Goal: Transaction & Acquisition: Obtain resource

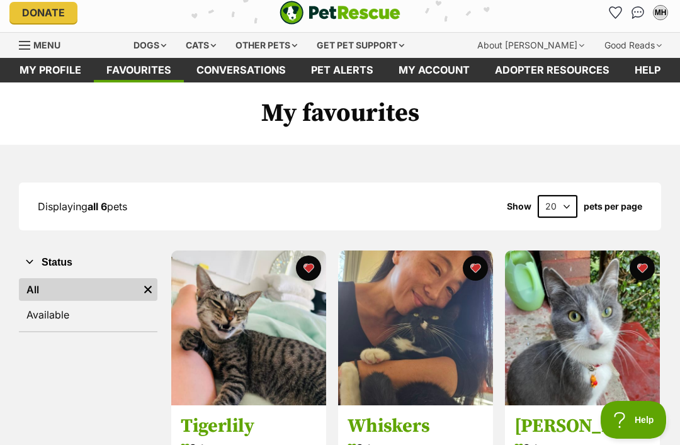
scroll to position [8, 0]
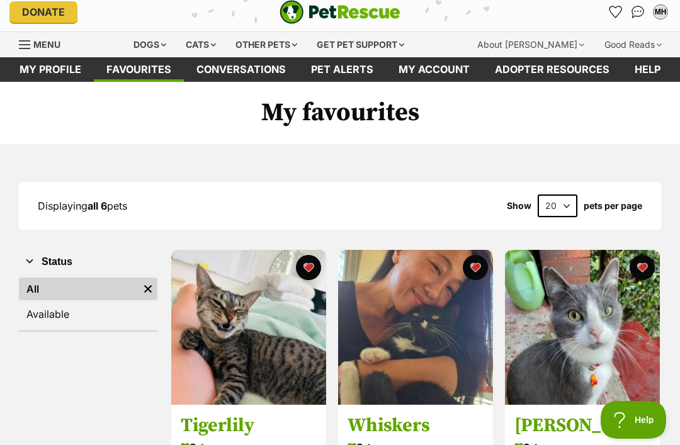
click at [205, 35] on div "Cats" at bounding box center [201, 44] width 48 height 25
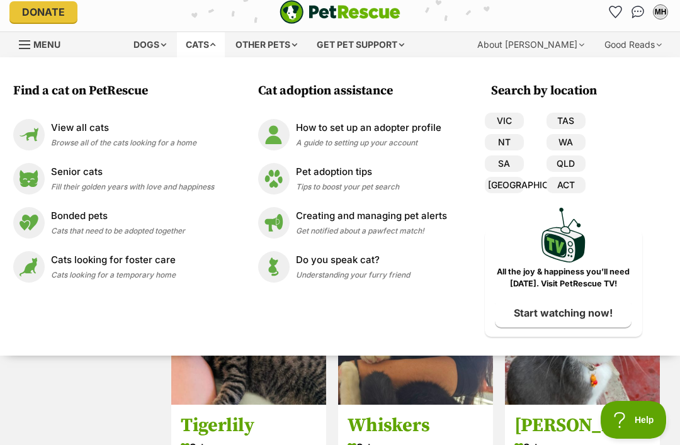
click at [109, 147] on div "View all cats Browse all of the cats looking for a home" at bounding box center [123, 134] width 145 height 27
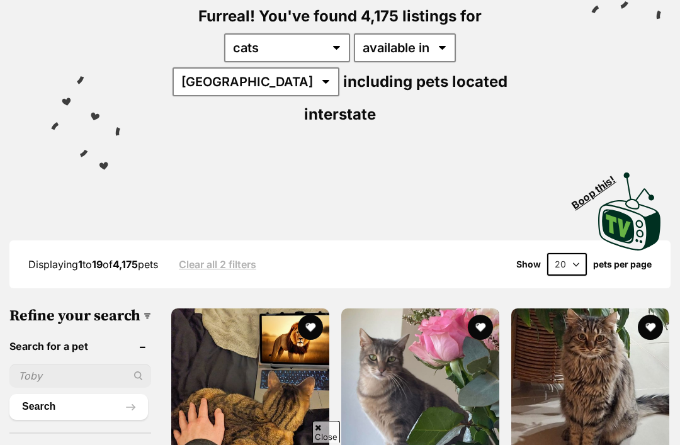
scroll to position [164, 0]
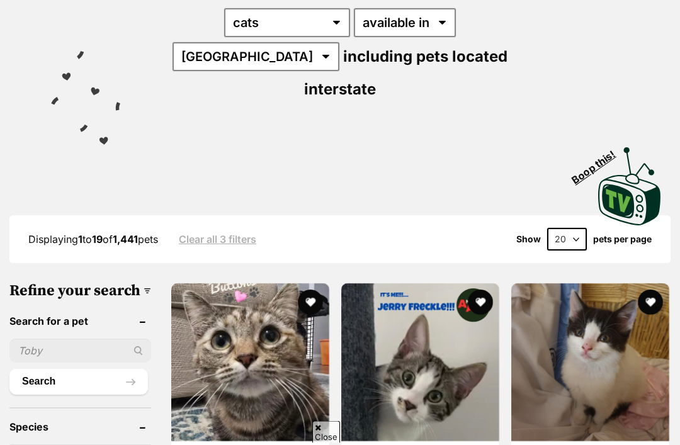
scroll to position [189, 0]
click at [564, 228] on select "20 40 60" at bounding box center [567, 239] width 40 height 23
select select "60"
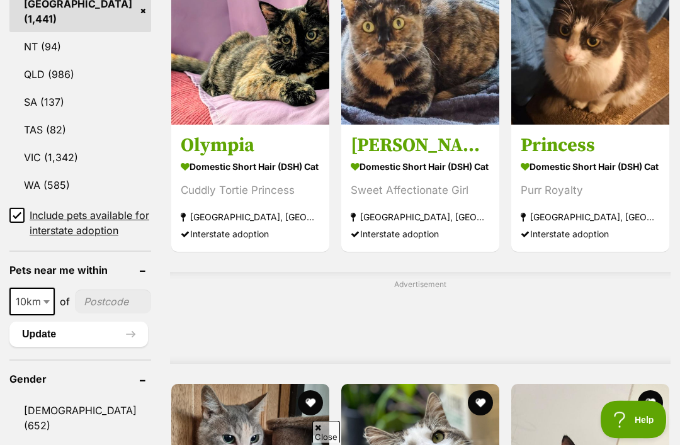
scroll to position [803, 0]
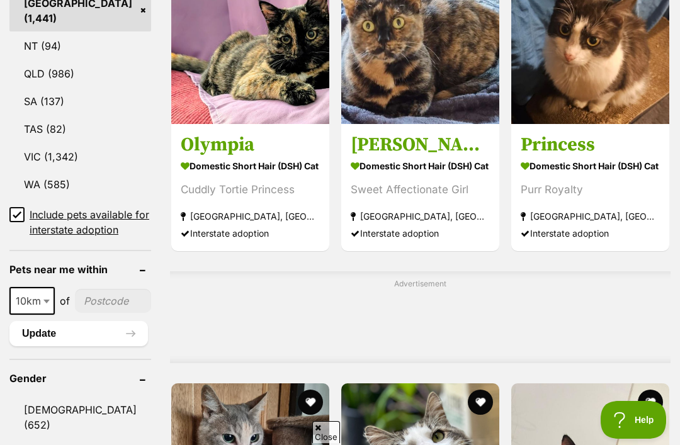
click at [14, 207] on input "Include pets available for interstate adoption" at bounding box center [16, 214] width 15 height 15
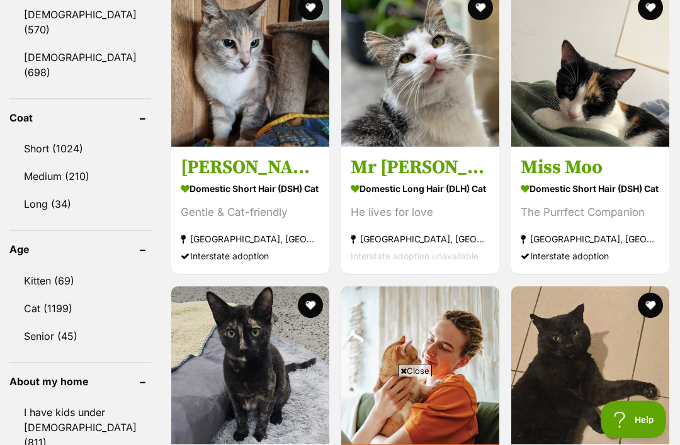
scroll to position [1169, 0]
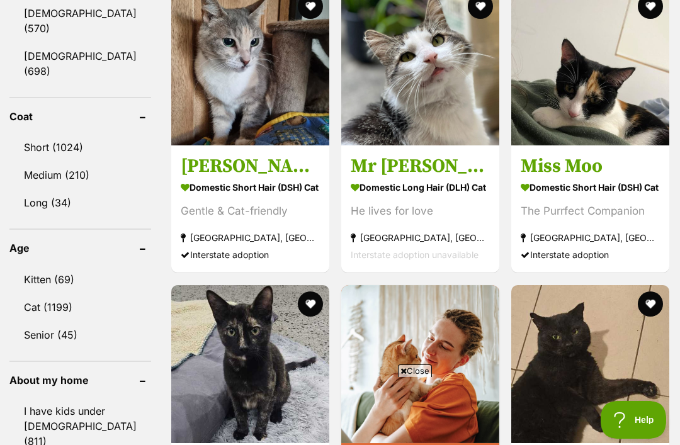
click at [52, 294] on link "Cat (1199)" at bounding box center [80, 307] width 142 height 26
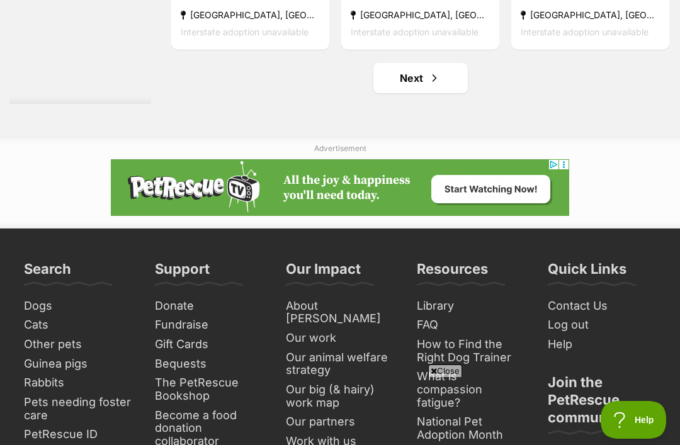
scroll to position [7443, 0]
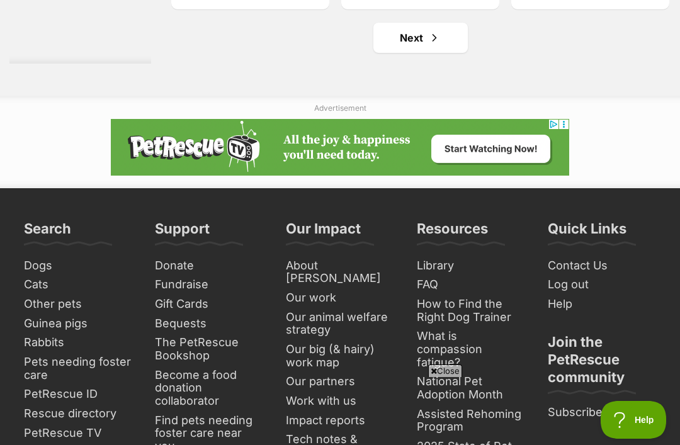
click at [406, 53] on link "Next" at bounding box center [420, 38] width 94 height 30
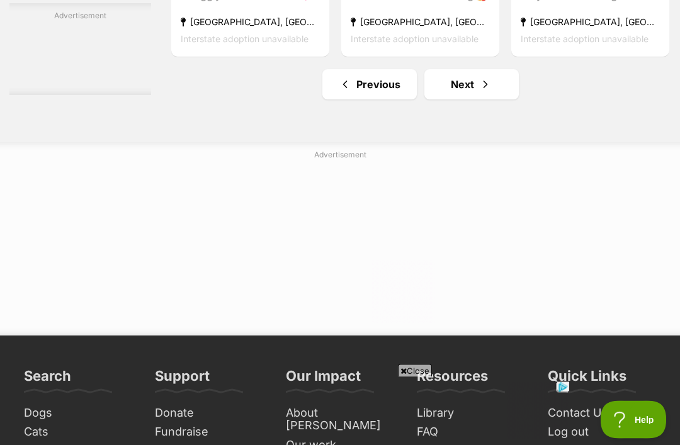
scroll to position [7396, 0]
click at [479, 92] on span "Next page" at bounding box center [485, 84] width 13 height 15
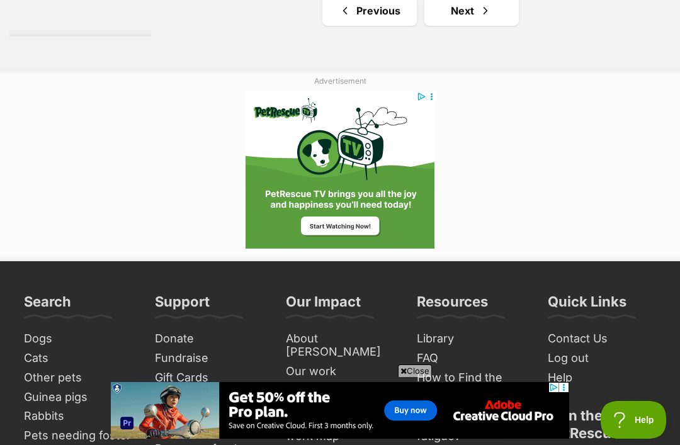
scroll to position [7791, 0]
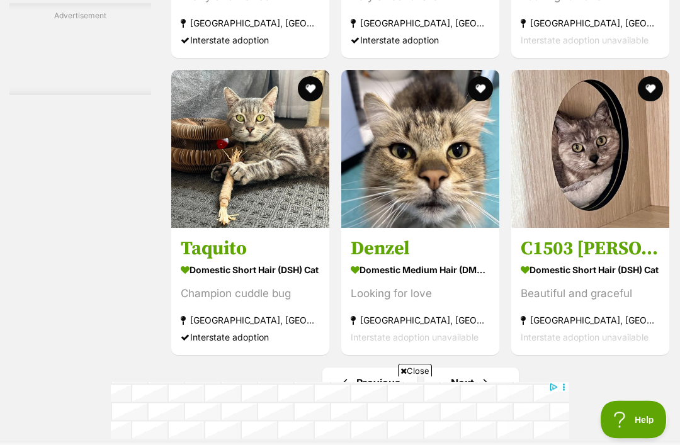
scroll to position [7094, 0]
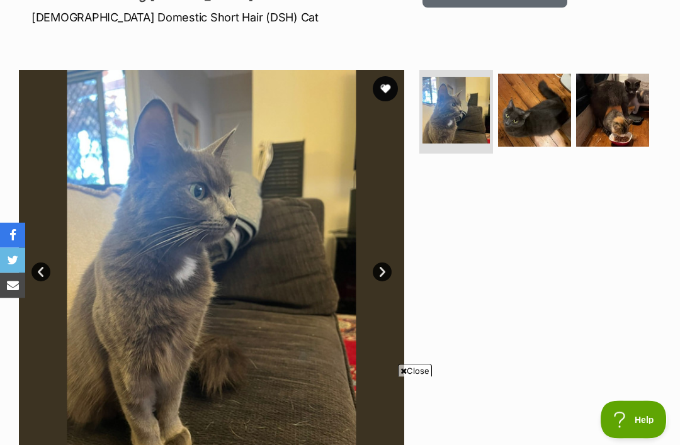
scroll to position [192, 0]
click at [544, 114] on img at bounding box center [534, 110] width 73 height 73
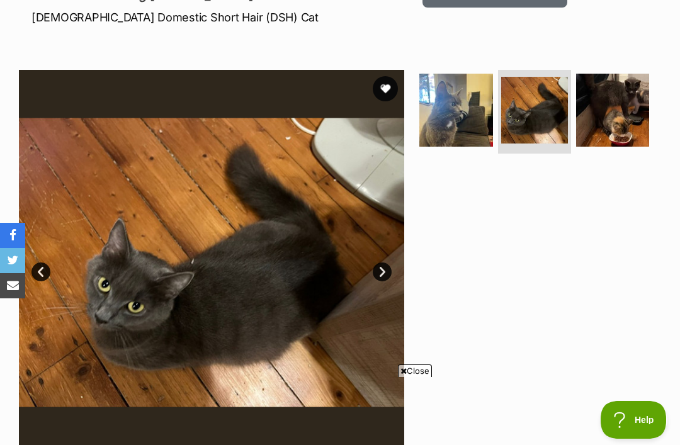
click at [611, 126] on img at bounding box center [612, 110] width 73 height 73
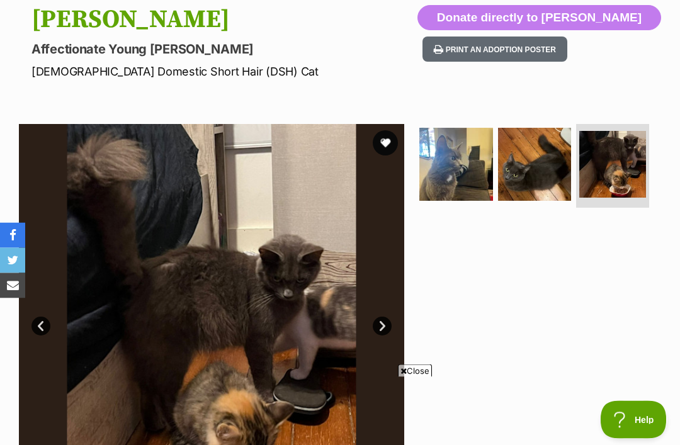
scroll to position [116, 0]
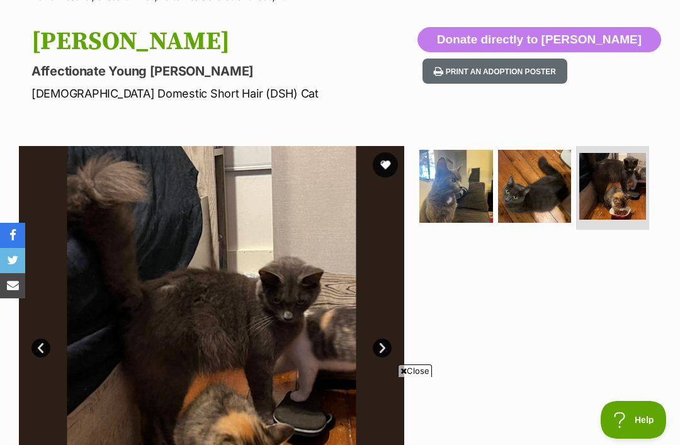
click at [447, 199] on img at bounding box center [455, 186] width 73 height 73
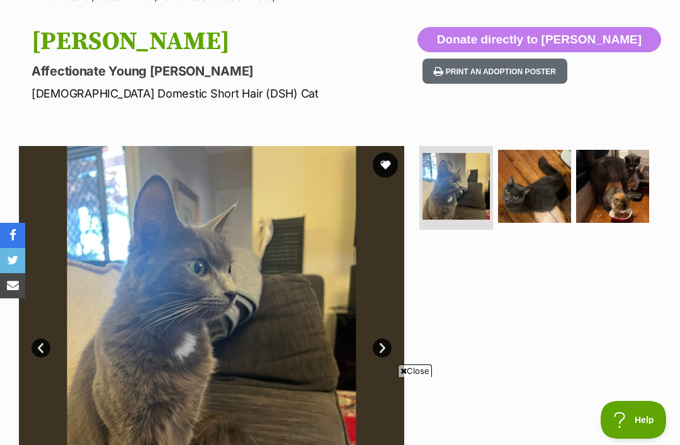
click at [394, 159] on button "favourite" at bounding box center [384, 164] width 25 height 25
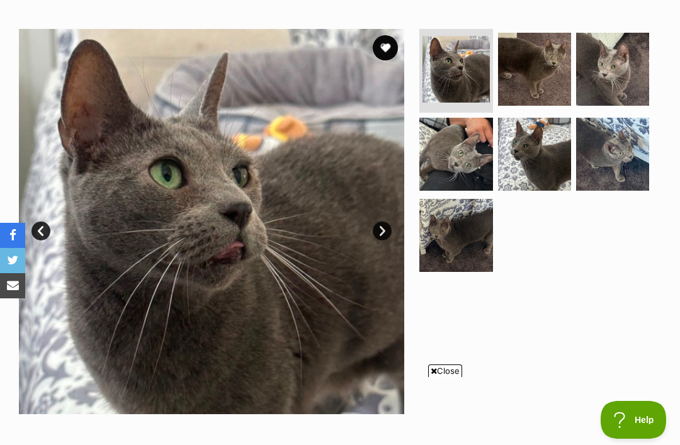
scroll to position [232, 0]
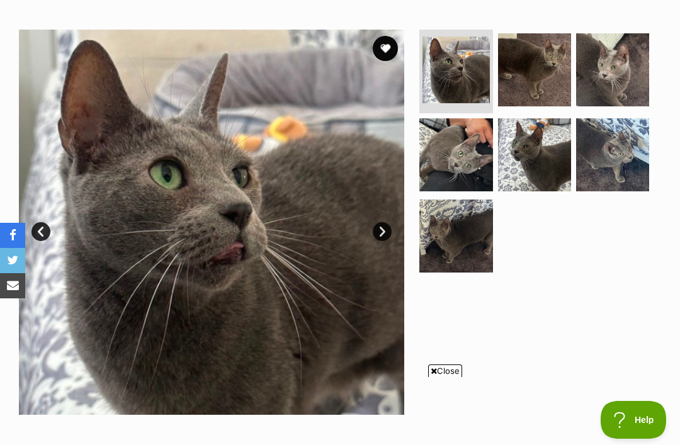
click at [461, 235] on img at bounding box center [455, 235] width 73 height 73
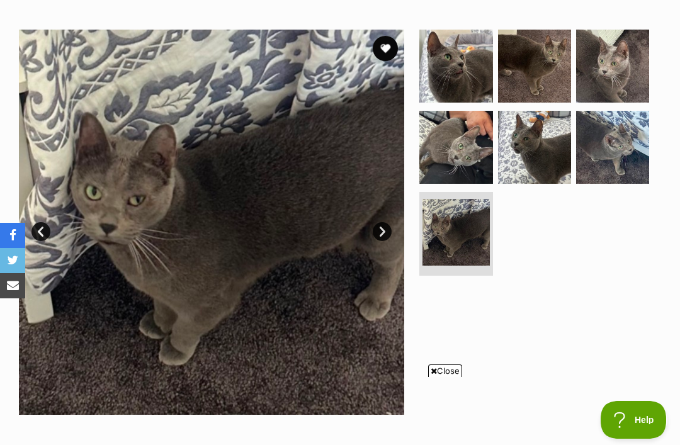
click at [480, 162] on img at bounding box center [455, 147] width 73 height 73
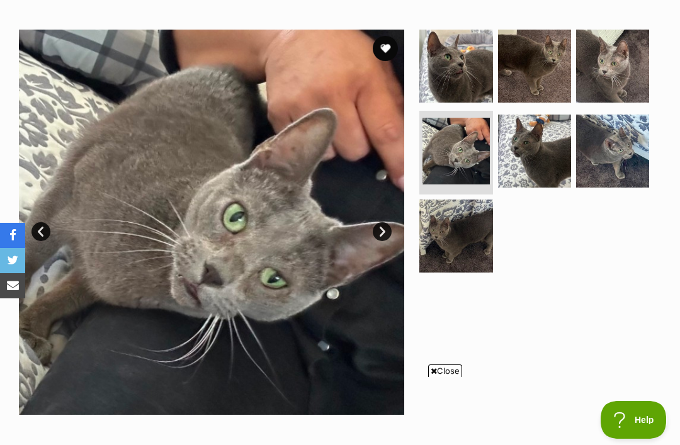
click at [547, 148] on img at bounding box center [534, 151] width 73 height 73
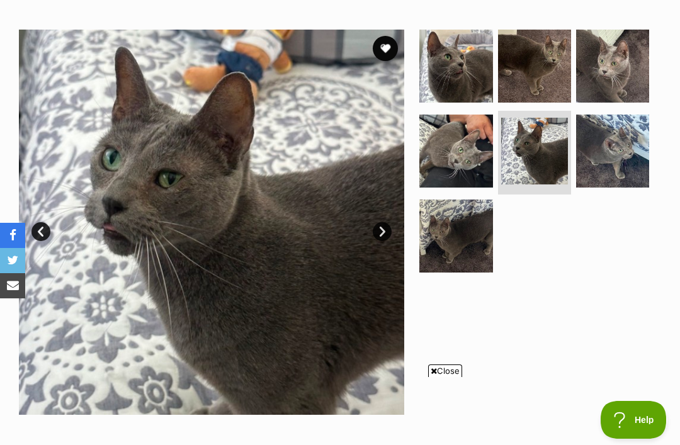
click at [605, 142] on img at bounding box center [612, 151] width 73 height 73
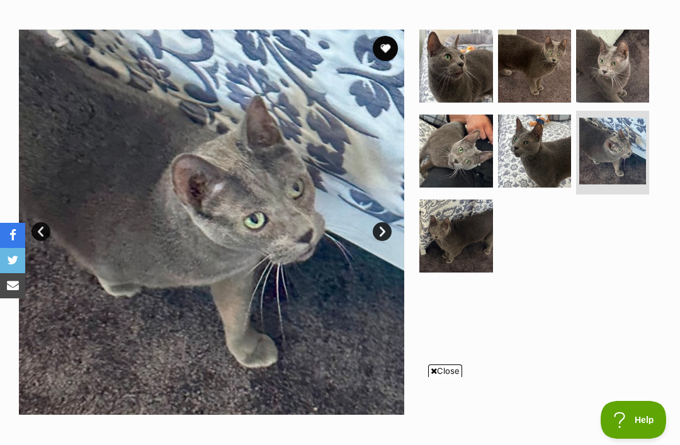
click at [632, 72] on img at bounding box center [612, 66] width 73 height 73
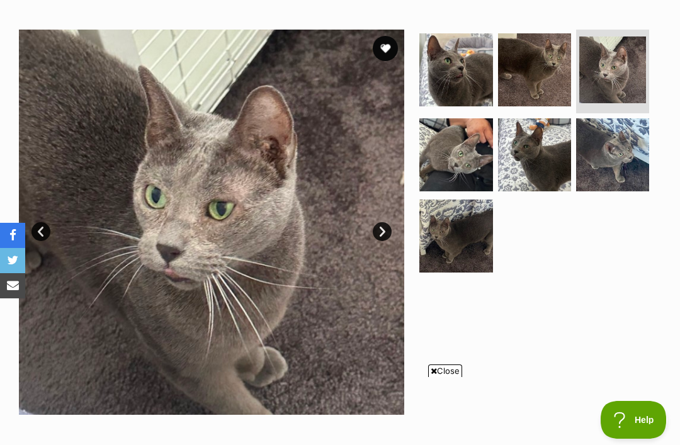
click at [540, 81] on img at bounding box center [534, 69] width 73 height 73
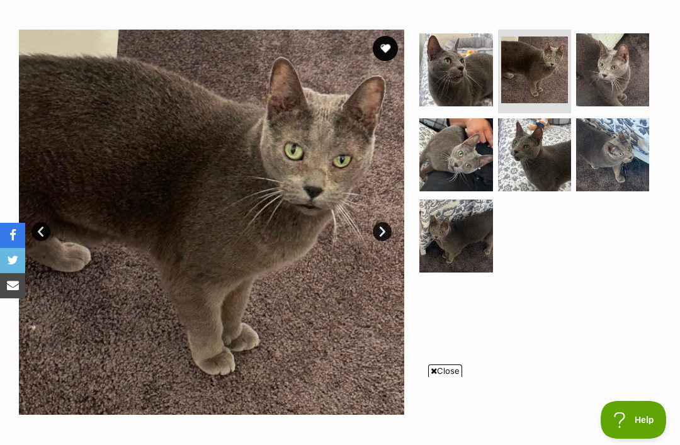
click at [584, 74] on img at bounding box center [612, 69] width 73 height 73
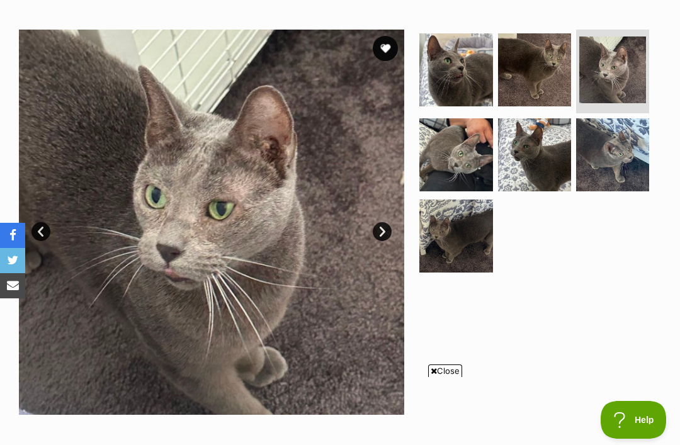
click at [619, 77] on img at bounding box center [612, 69] width 67 height 67
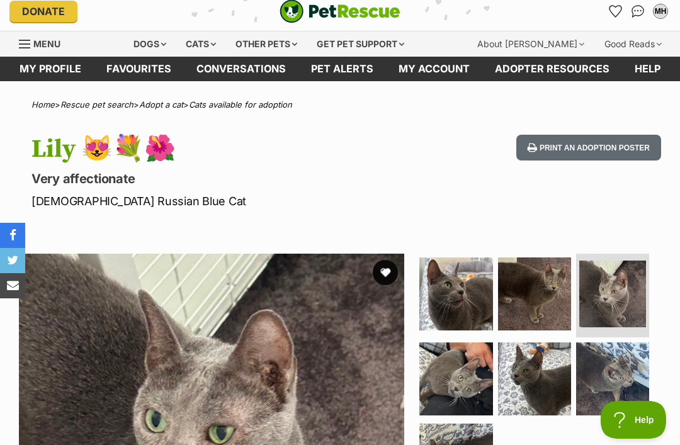
scroll to position [0, 0]
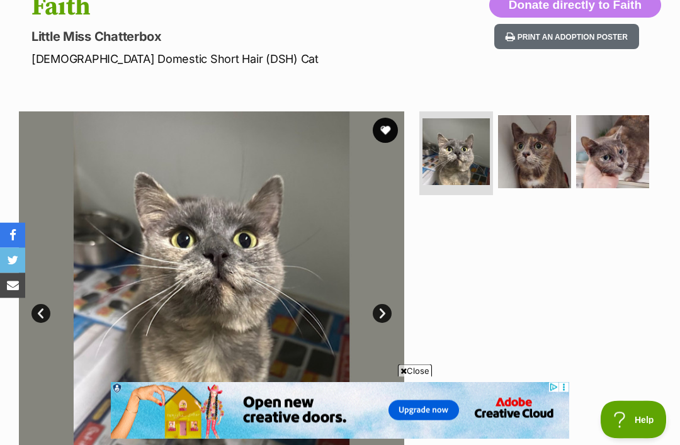
scroll to position [150, 0]
click at [527, 159] on img at bounding box center [534, 151] width 73 height 73
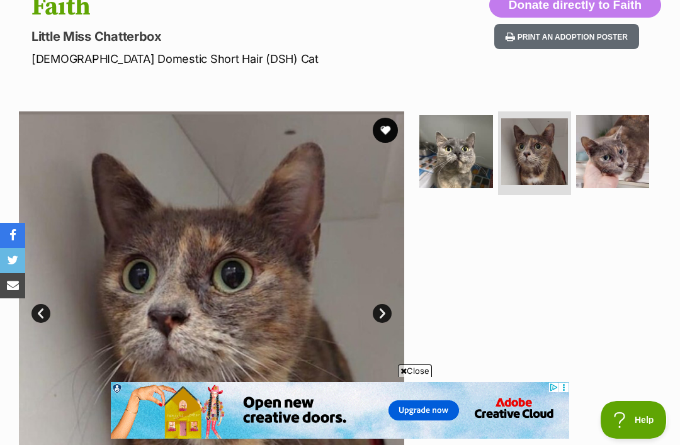
click at [606, 152] on img at bounding box center [612, 151] width 73 height 73
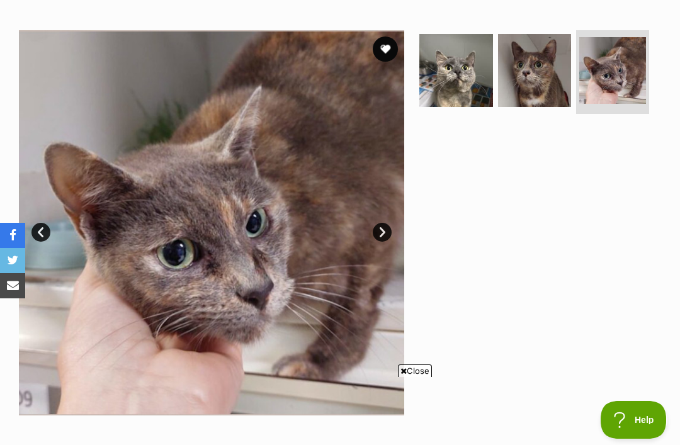
scroll to position [233, 0]
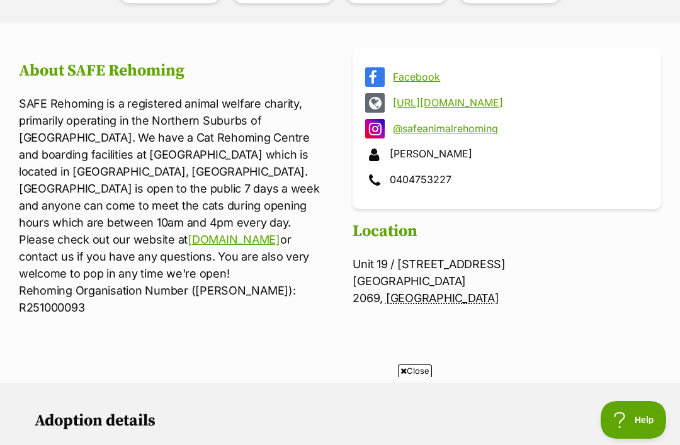
scroll to position [440, 0]
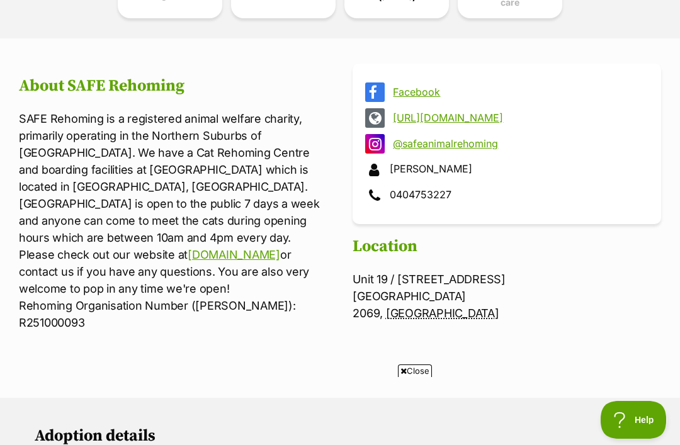
click at [188, 248] on link "www.saferehoming.com.au" at bounding box center [234, 254] width 92 height 13
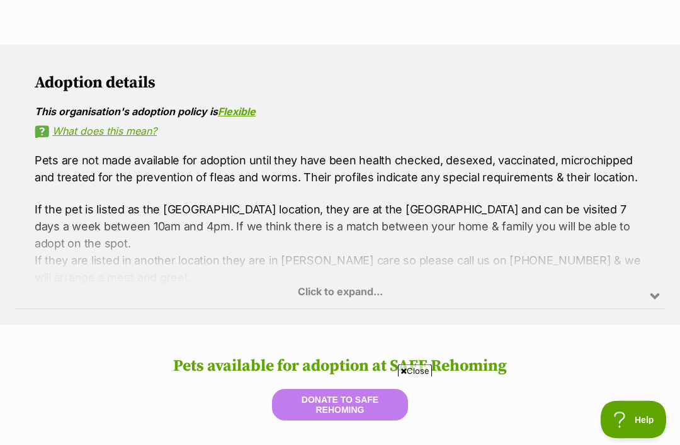
scroll to position [795, 0]
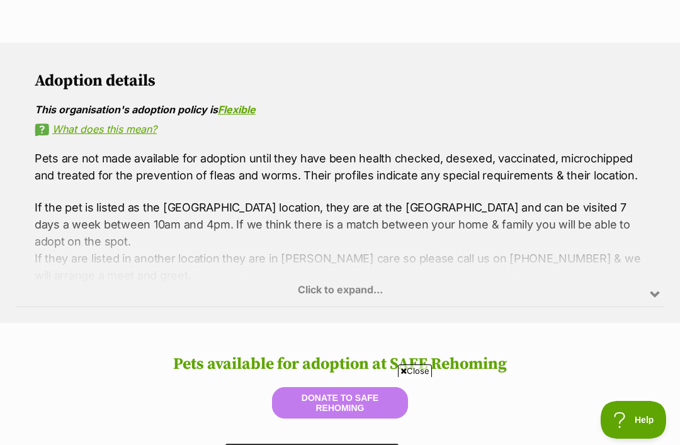
click at [354, 270] on div "Click to expand..." at bounding box center [340, 257] width 648 height 98
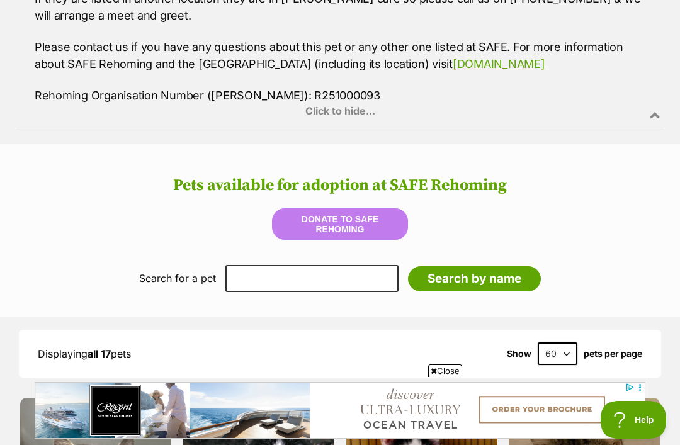
scroll to position [1057, 0]
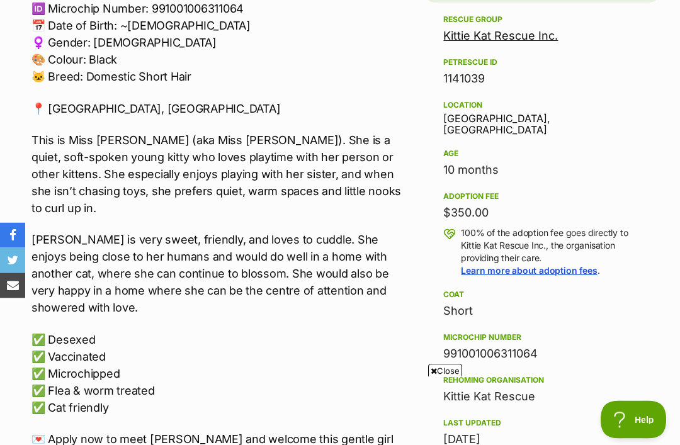
scroll to position [836, 0]
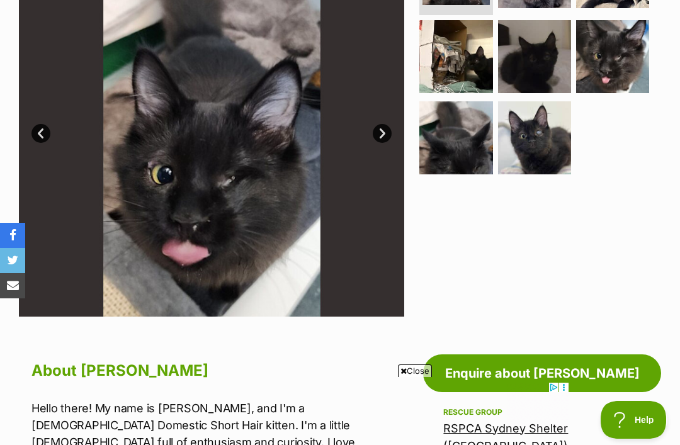
scroll to position [332, 0]
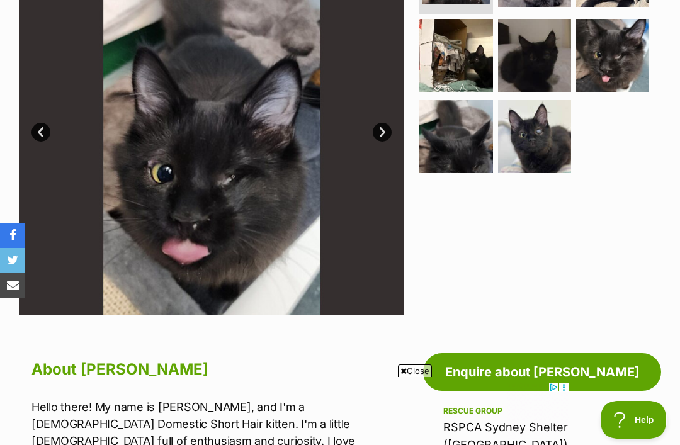
click at [547, 147] on img at bounding box center [534, 136] width 73 height 73
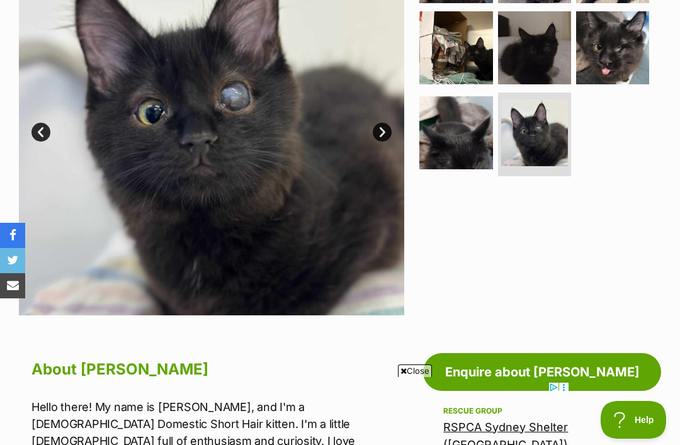
click at [449, 149] on img at bounding box center [455, 132] width 73 height 73
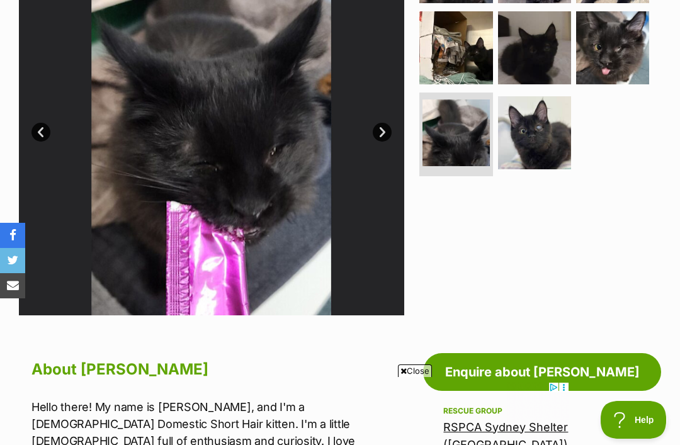
click at [629, 66] on img at bounding box center [612, 47] width 73 height 73
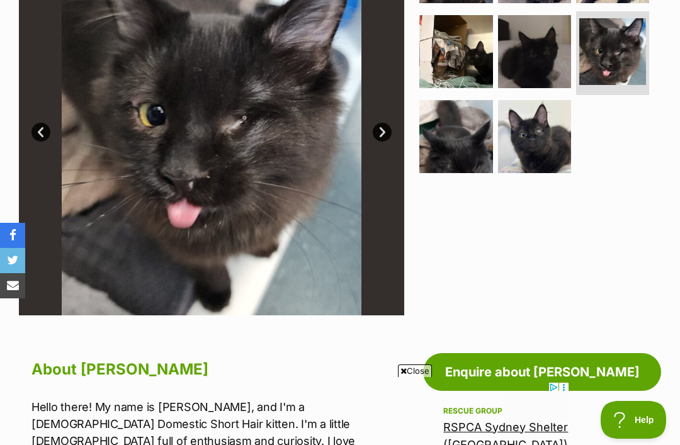
click at [519, 72] on img at bounding box center [534, 51] width 73 height 73
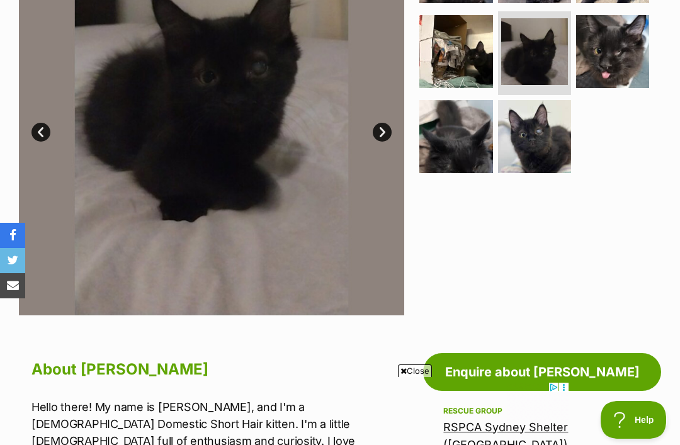
click at [466, 74] on img at bounding box center [455, 51] width 73 height 73
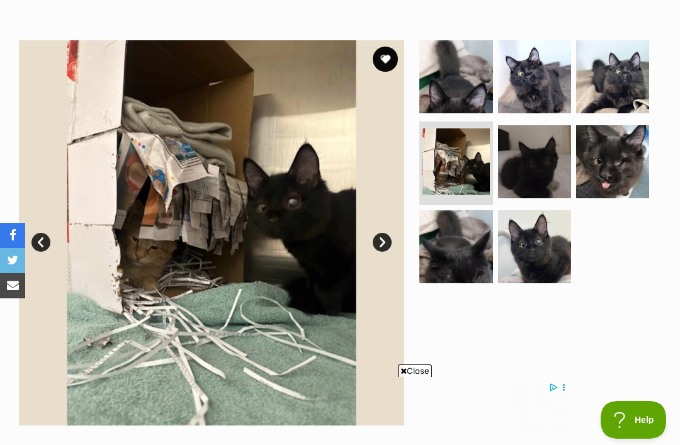
scroll to position [221, 0]
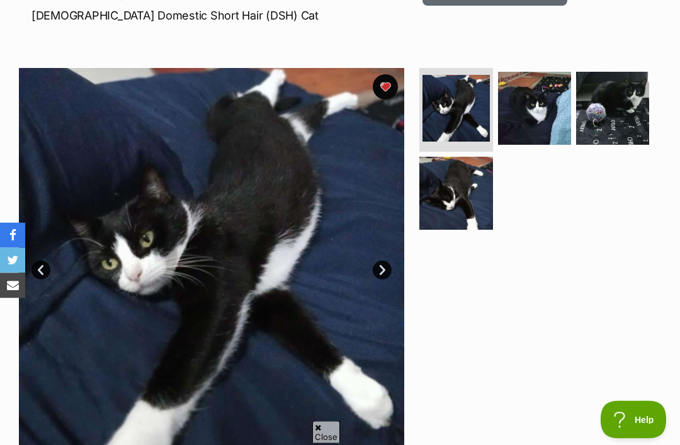
scroll to position [194, 0]
click at [535, 116] on img at bounding box center [534, 108] width 73 height 73
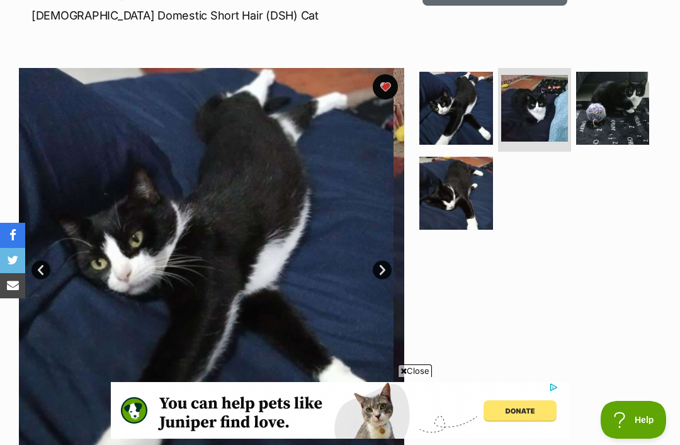
scroll to position [0, 0]
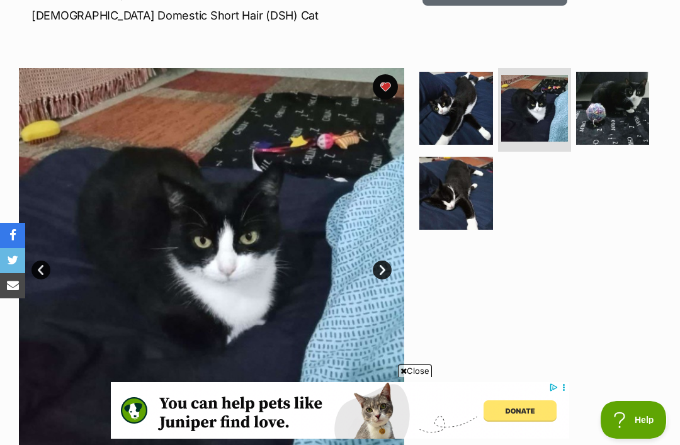
click at [638, 114] on img at bounding box center [612, 108] width 73 height 73
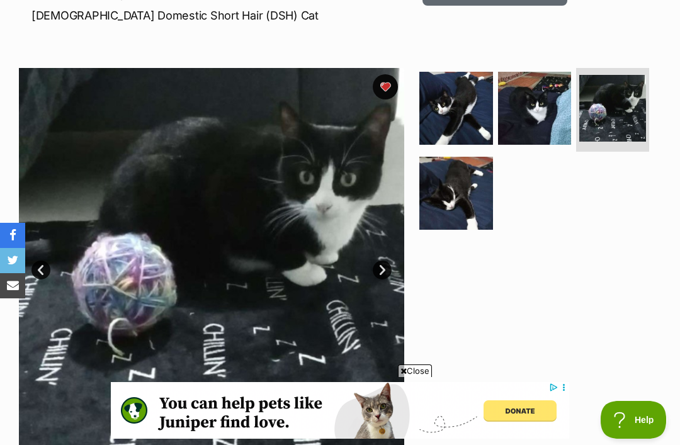
click at [476, 201] on img at bounding box center [455, 193] width 73 height 73
